Goal: Task Accomplishment & Management: Use online tool/utility

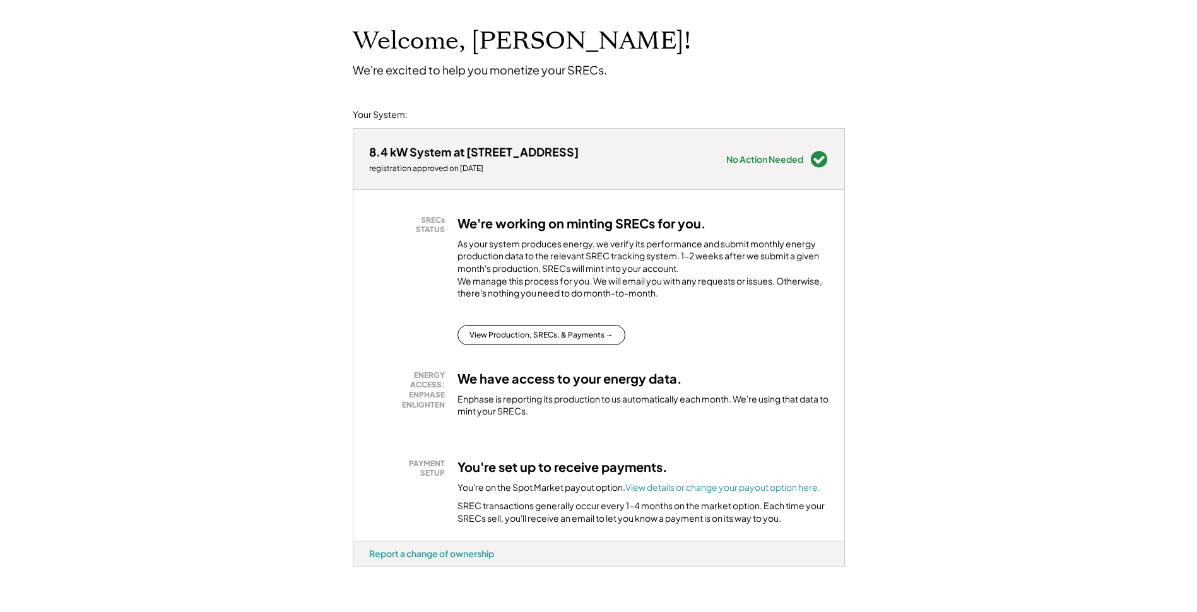
scroll to position [126, 0]
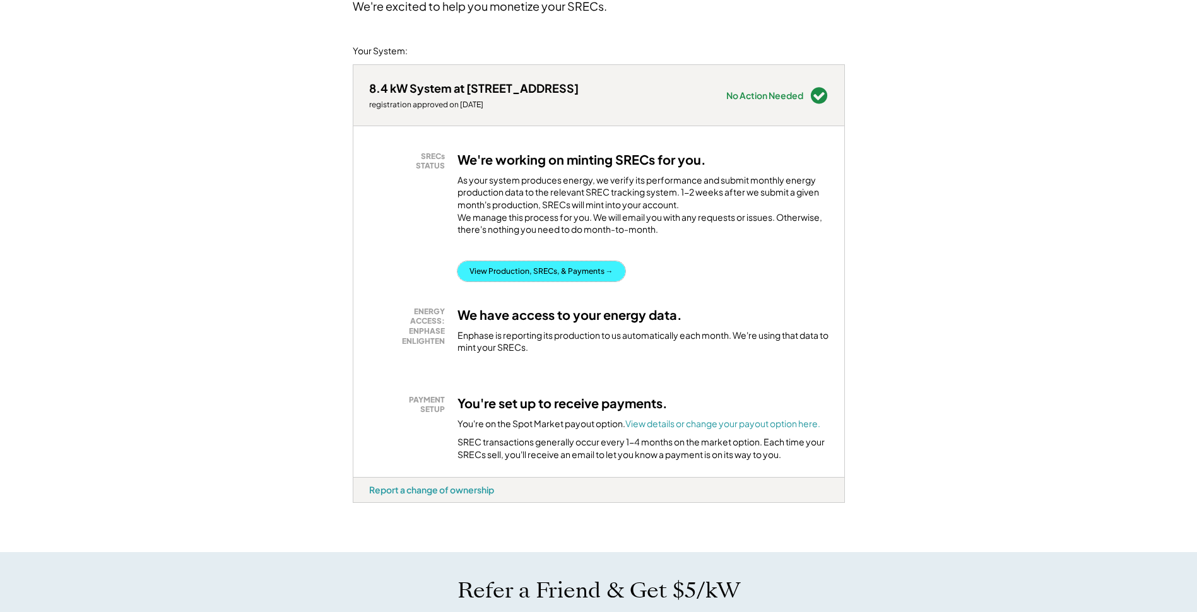
click at [519, 281] on button "View Production, SRECs, & Payments →" at bounding box center [541, 271] width 168 height 20
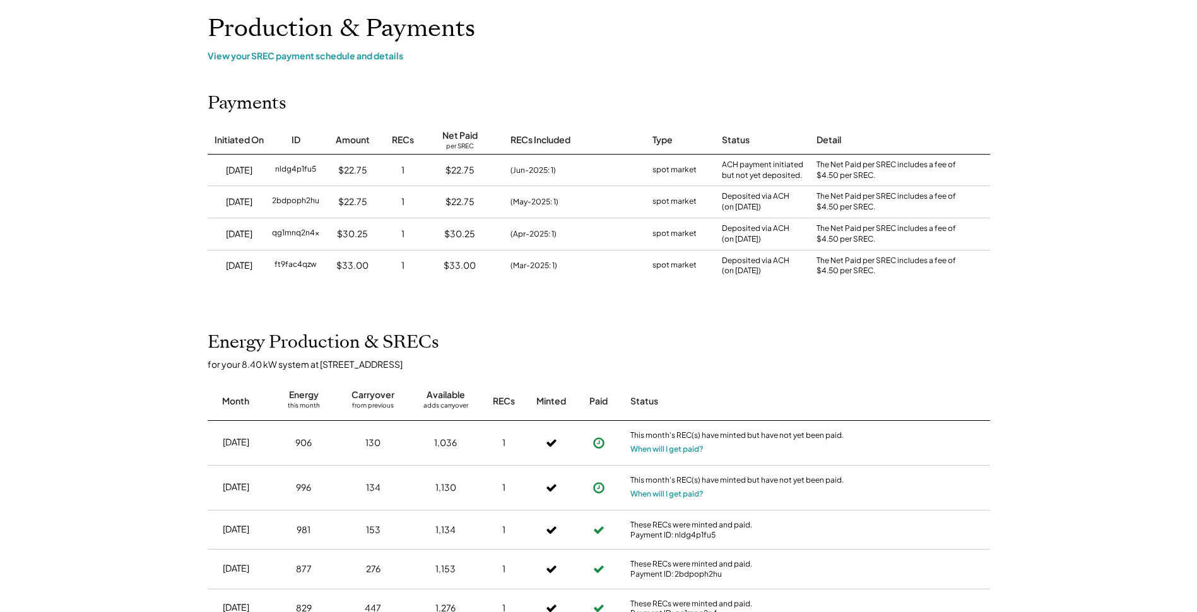
scroll to position [63, 0]
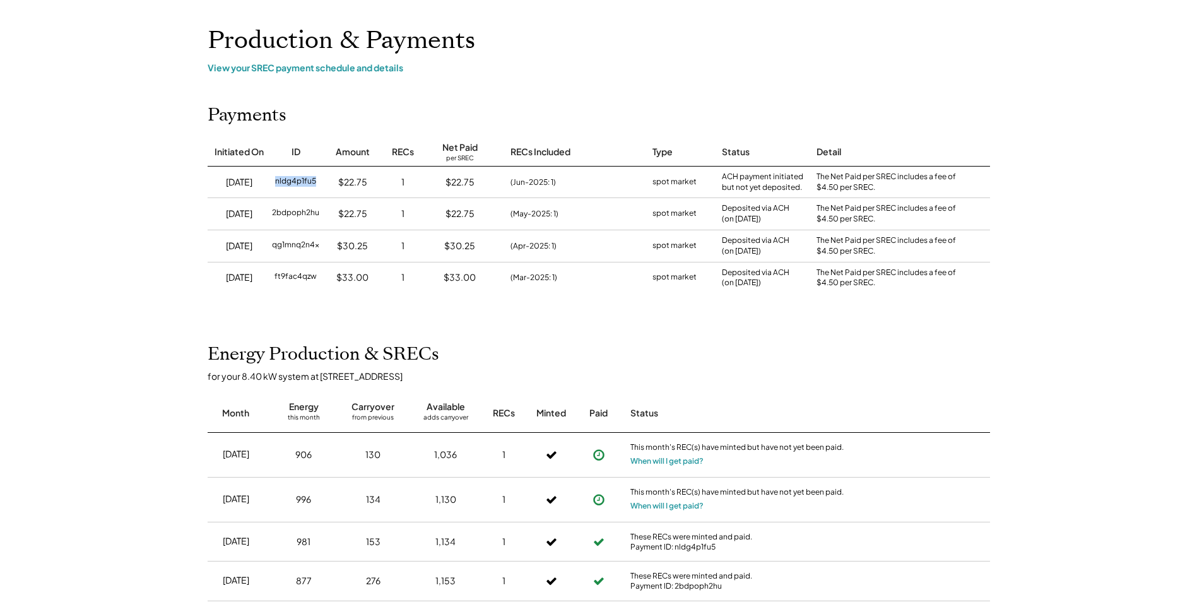
drag, startPoint x: 276, startPoint y: 180, endPoint x: 314, endPoint y: 179, distance: 38.5
click at [314, 179] on div "nldg4p1fu5" at bounding box center [295, 182] width 41 height 13
copy div "nldg4p1fu5"
